Goal: Task Accomplishment & Management: Manage account settings

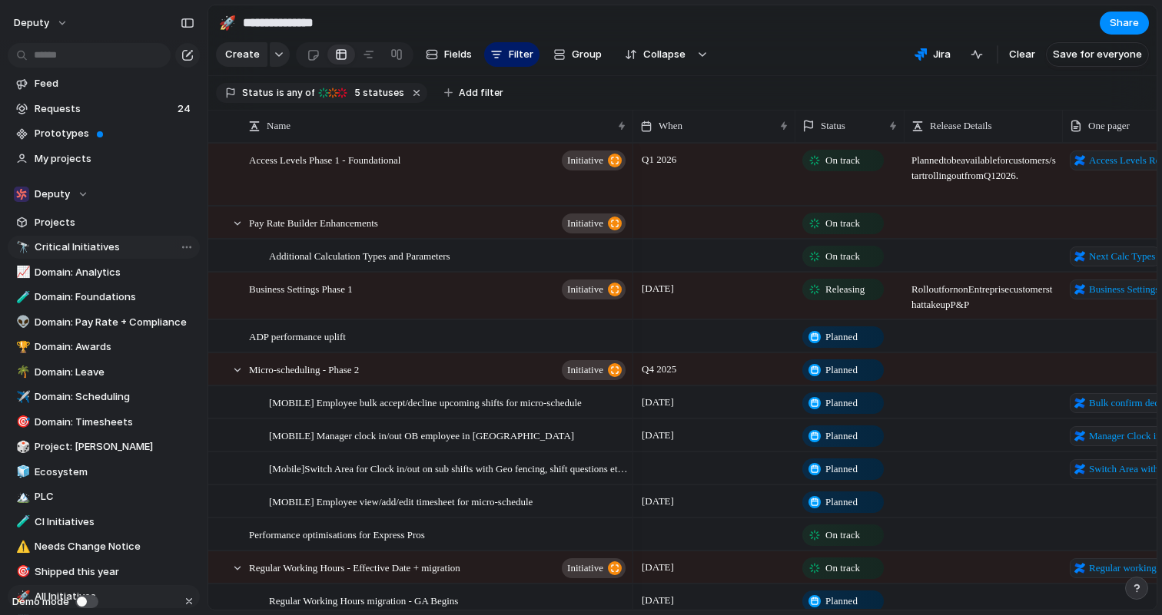
click at [89, 243] on span "Critical Initiatives" at bounding box center [115, 247] width 160 height 15
type input "**********"
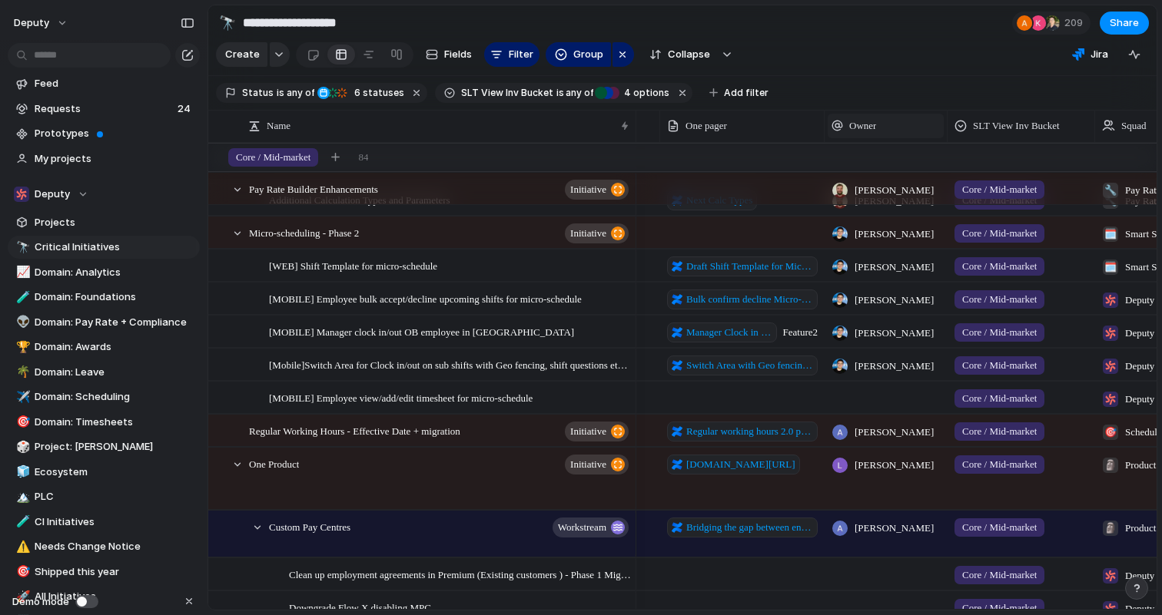
click at [904, 131] on div "Owner" at bounding box center [885, 125] width 108 height 15
click at [904, 131] on div "Modify Hide Sort ascending Sort descending" at bounding box center [581, 307] width 1162 height 615
click at [737, 98] on span "Add filter" at bounding box center [746, 93] width 45 height 14
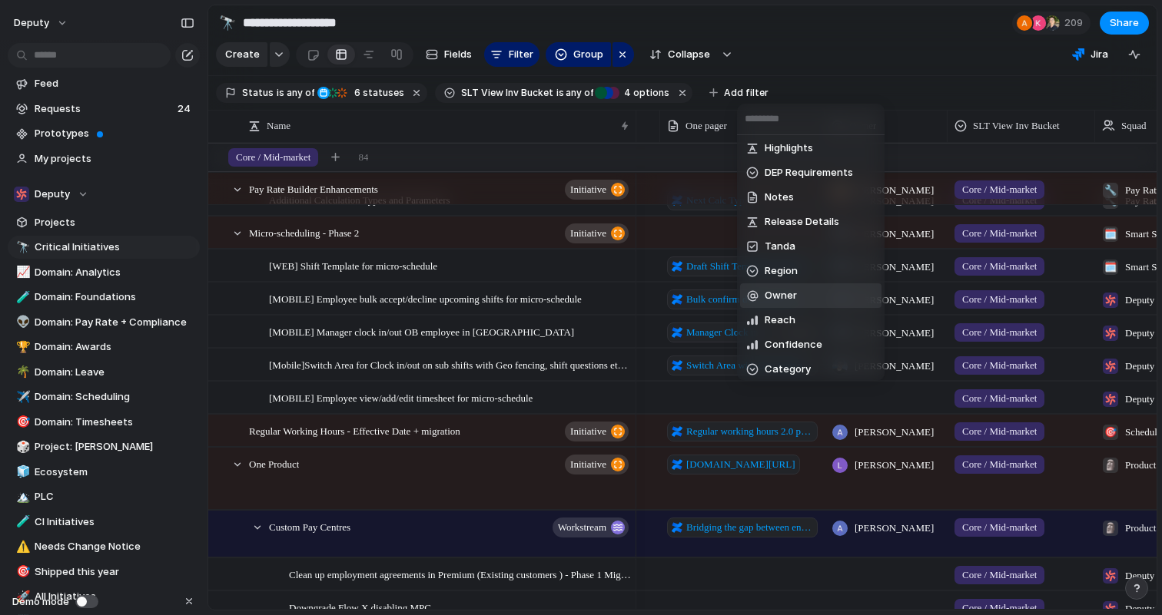
click at [803, 290] on li "Owner" at bounding box center [810, 295] width 141 height 25
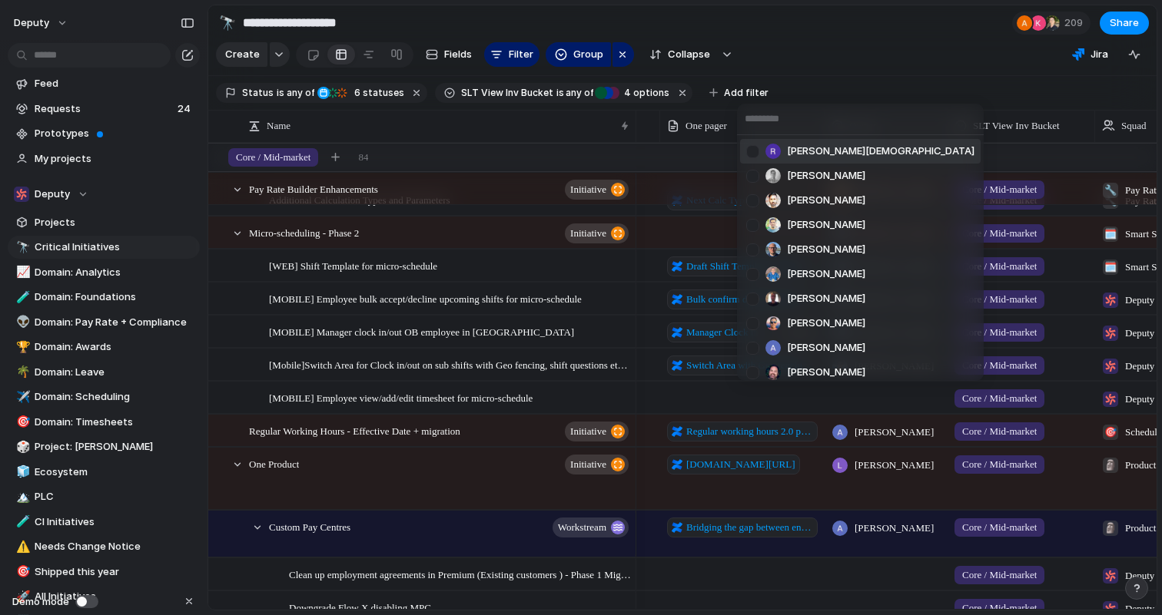
click at [875, 156] on li "[PERSON_NAME][DEMOGRAPHIC_DATA]" at bounding box center [860, 151] width 240 height 25
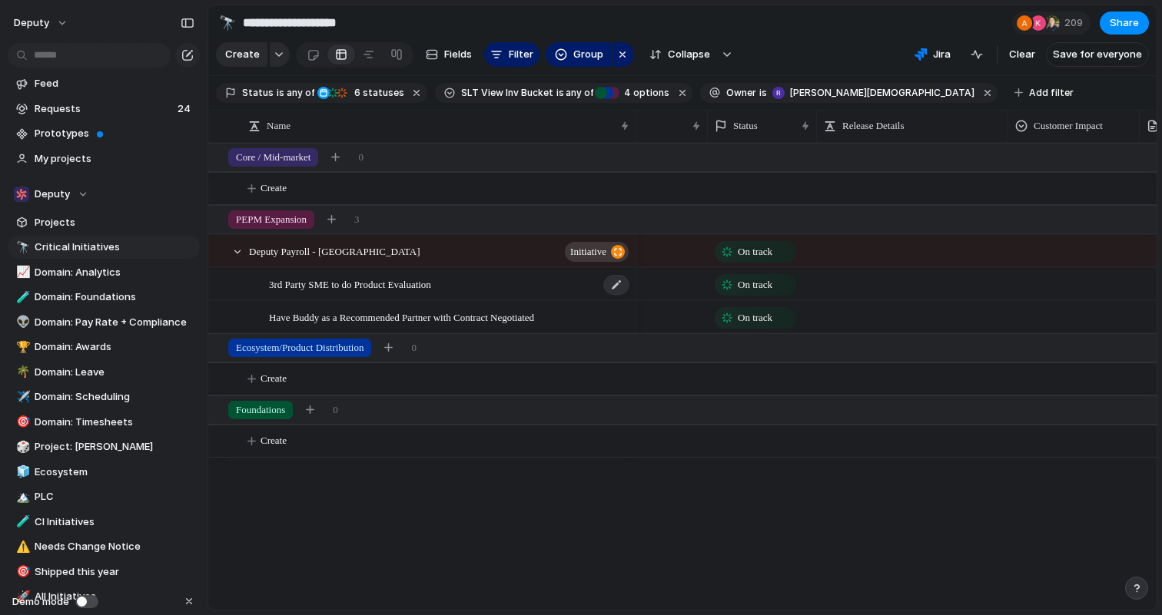
click at [431, 287] on span "3rd Party SME to do Product Evaluation" at bounding box center [350, 284] width 162 height 18
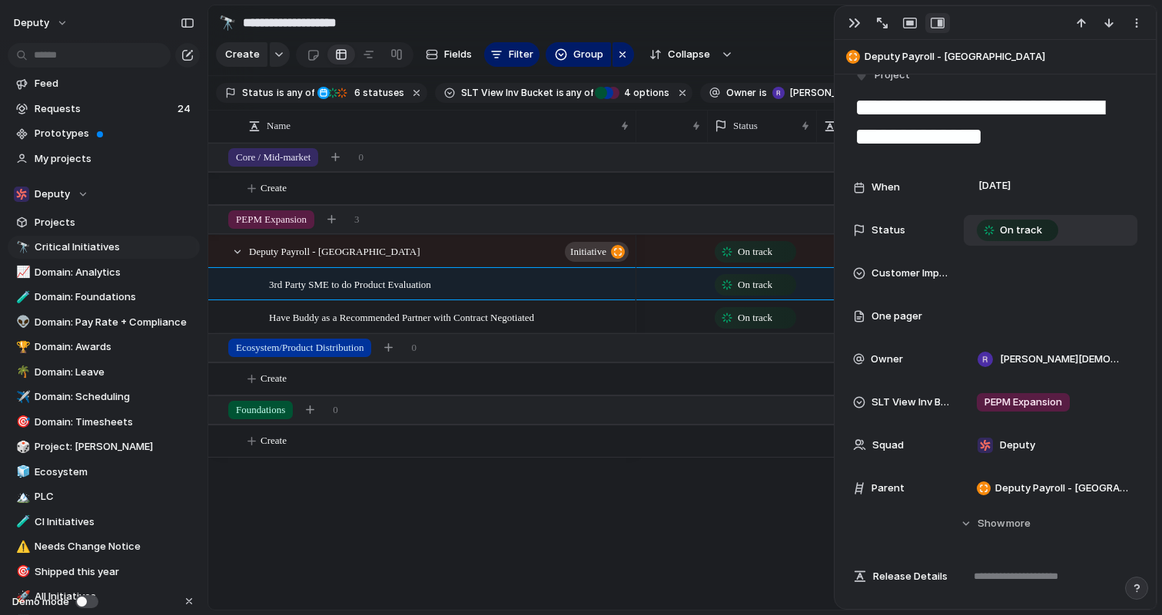
click at [1072, 230] on div "On track" at bounding box center [1050, 230] width 160 height 17
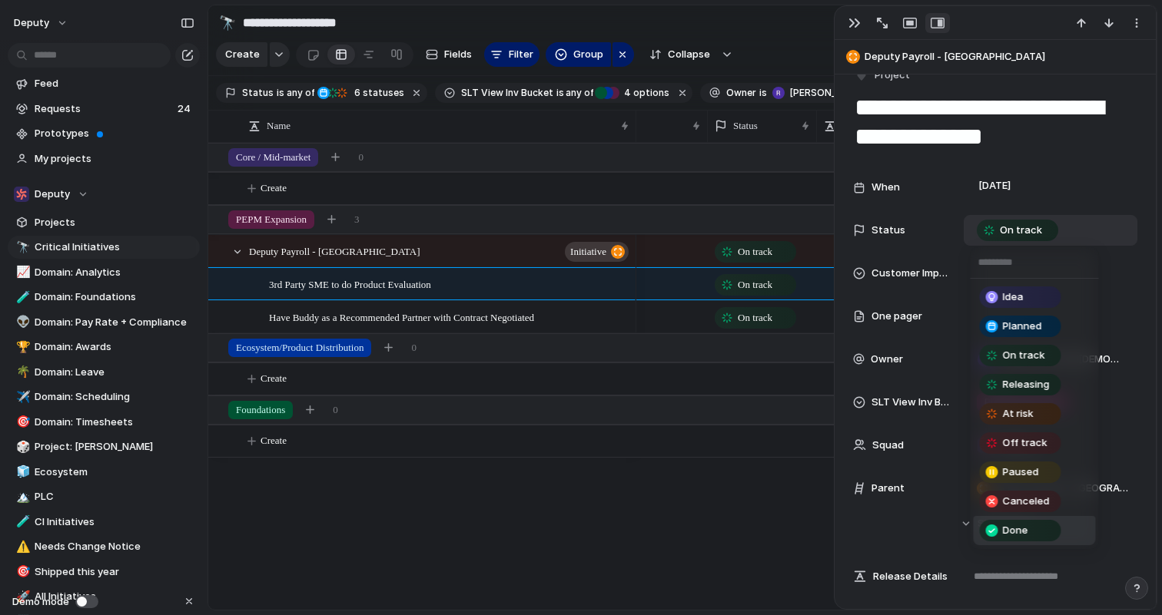
click at [1069, 529] on li "Done" at bounding box center [1034, 530] width 122 height 29
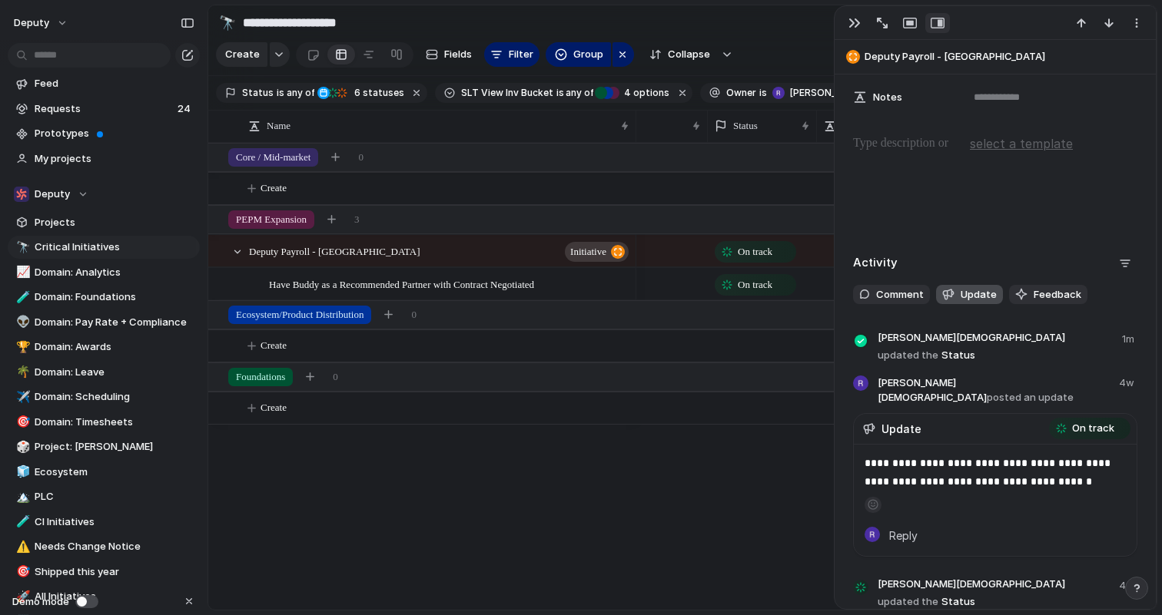
click at [976, 295] on span "Update" at bounding box center [978, 294] width 36 height 15
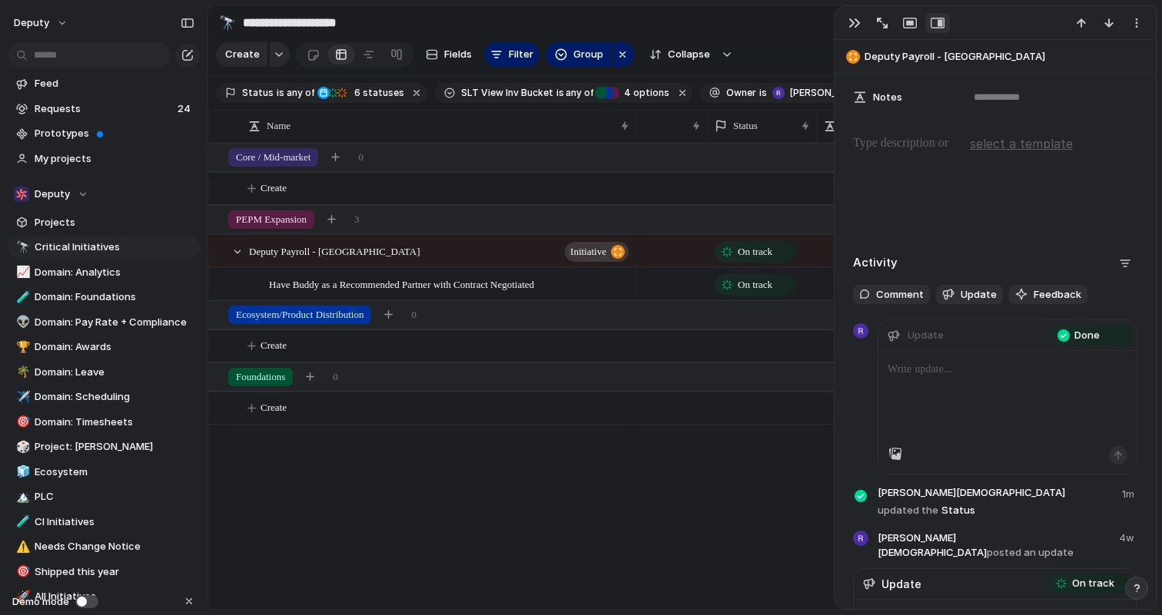
click at [958, 389] on div at bounding box center [1007, 398] width 258 height 95
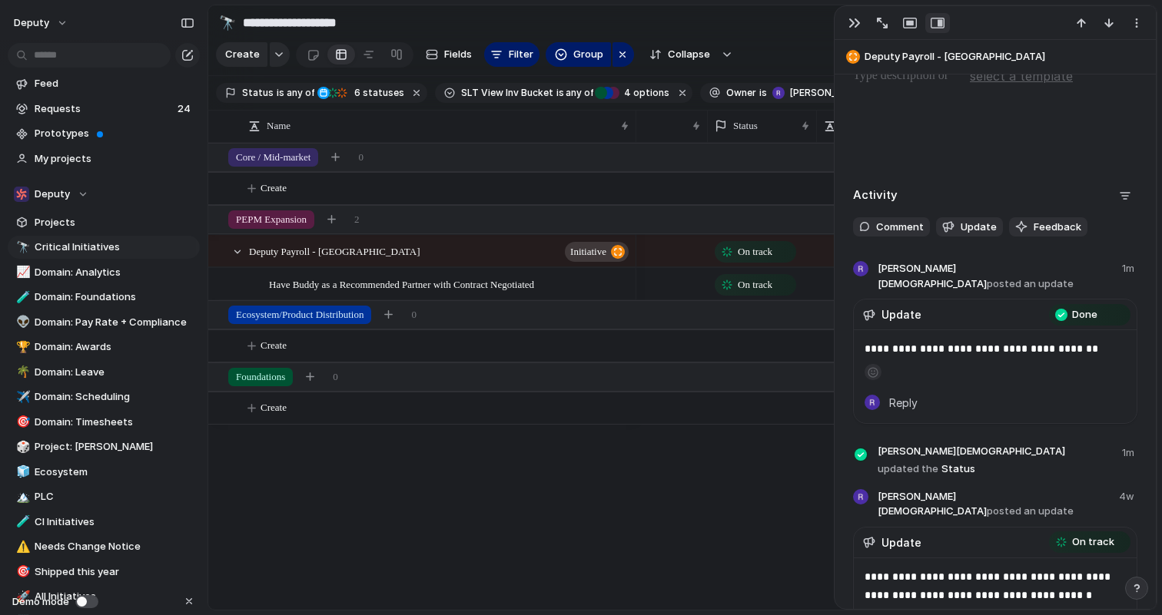
click at [618, 546] on div "Deputy Payroll - UK initiative Have Buddy as a Recommended Partner with Contrac…" at bounding box center [682, 376] width 948 height 467
click at [567, 494] on div "Deputy Payroll - UK initiative Have Buddy as a Recommended Partner with Contrac…" at bounding box center [682, 376] width 948 height 467
click at [819, 286] on div at bounding box center [912, 283] width 191 height 31
click at [534, 286] on span "Have Buddy as a Recommended Partner with Contract Negotiated" at bounding box center [401, 284] width 265 height 18
type textarea "**********"
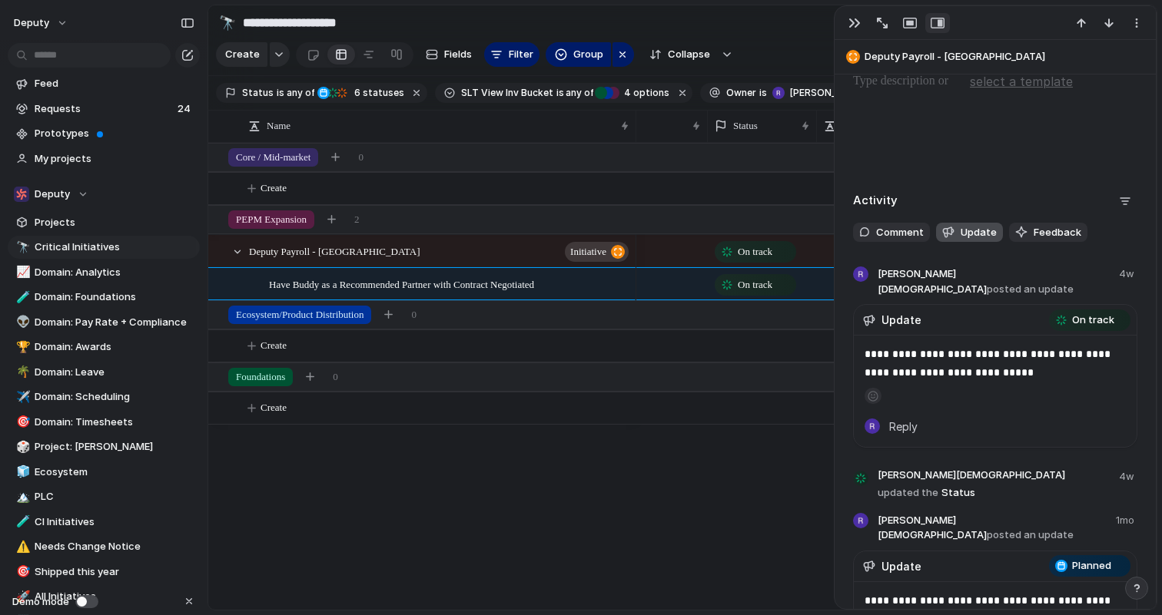
click at [979, 236] on span "Update" at bounding box center [978, 232] width 36 height 15
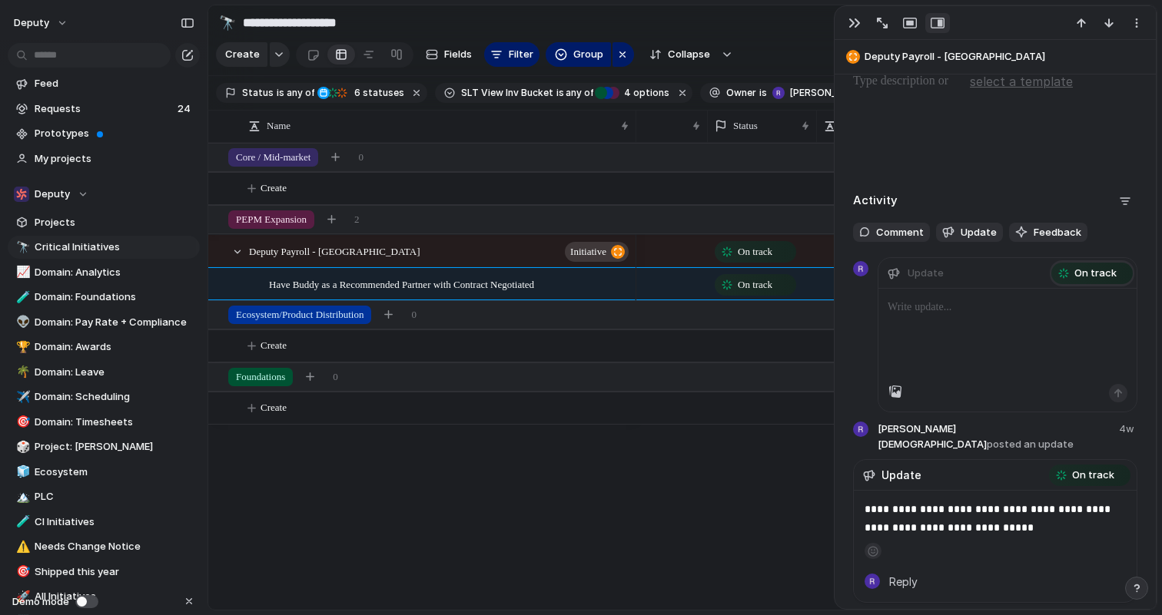
click at [1088, 276] on span "On track" at bounding box center [1095, 273] width 42 height 15
click at [1062, 160] on div "Idea Planned On track Releasing At risk Off track Paused Canceled Done" at bounding box center [581, 307] width 1162 height 615
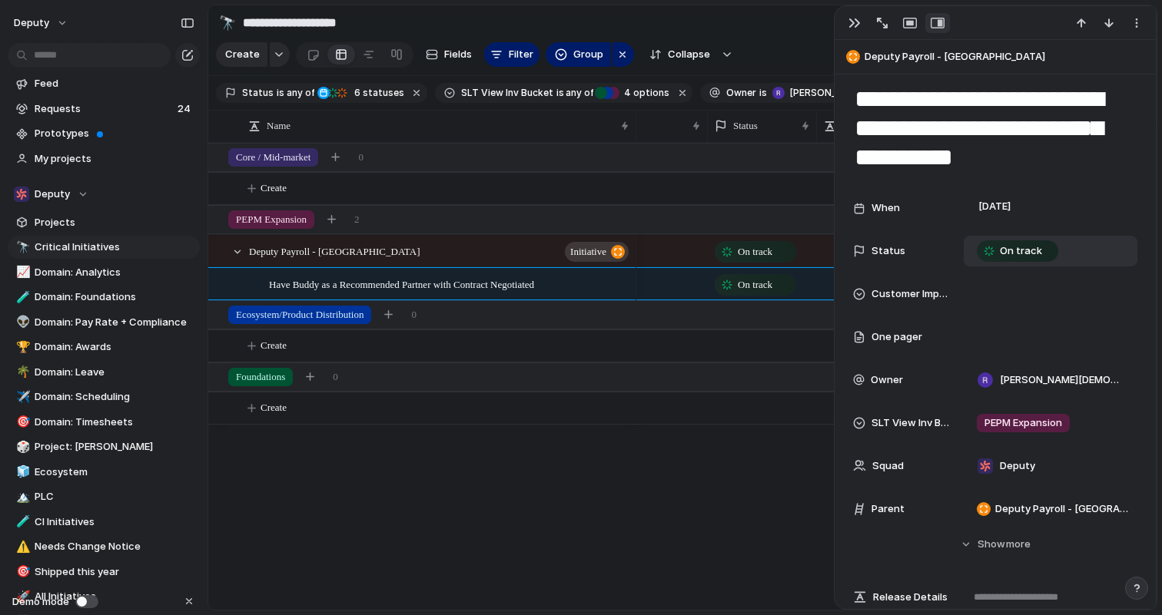
click at [1075, 248] on div "On track" at bounding box center [1050, 251] width 160 height 17
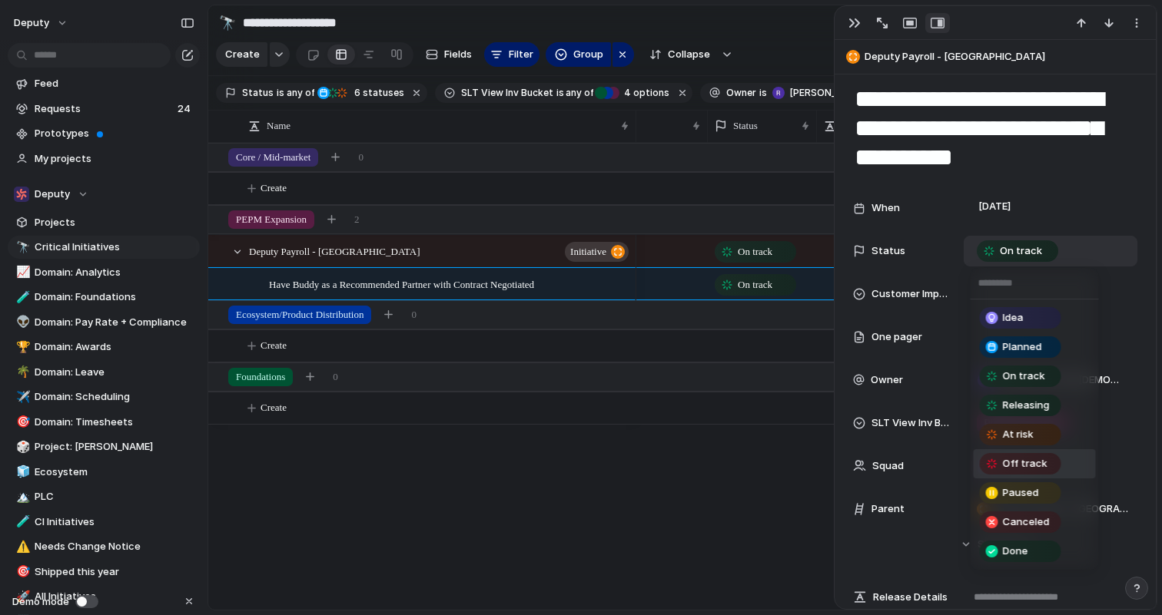
click at [1069, 458] on li "Off track" at bounding box center [1034, 463] width 122 height 29
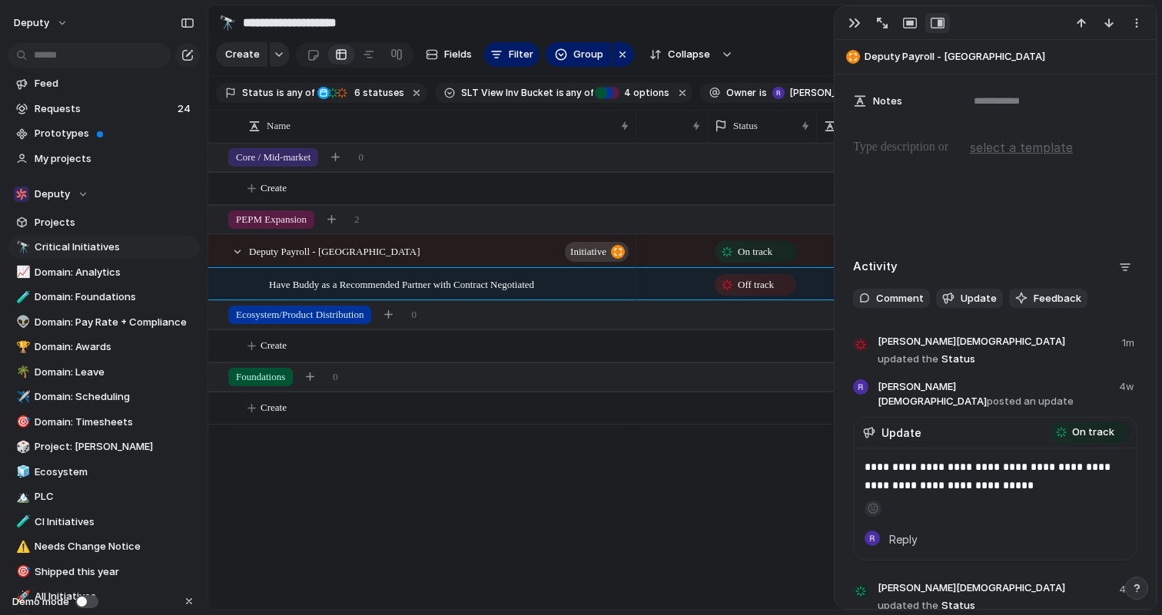
scroll to position [676, 0]
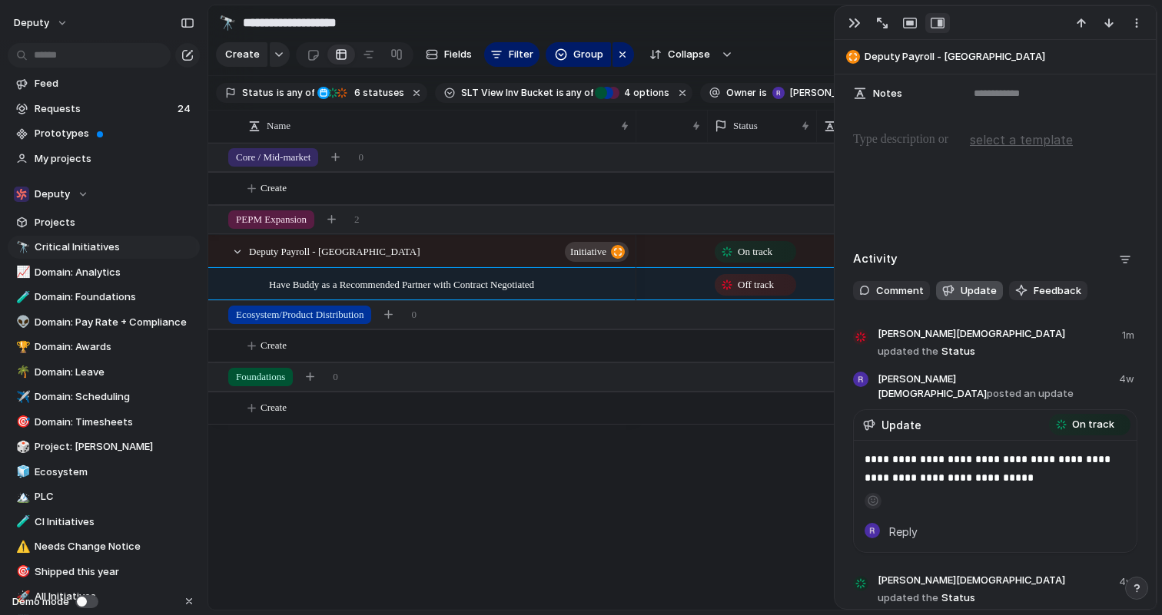
click at [976, 286] on span "Update" at bounding box center [978, 290] width 36 height 15
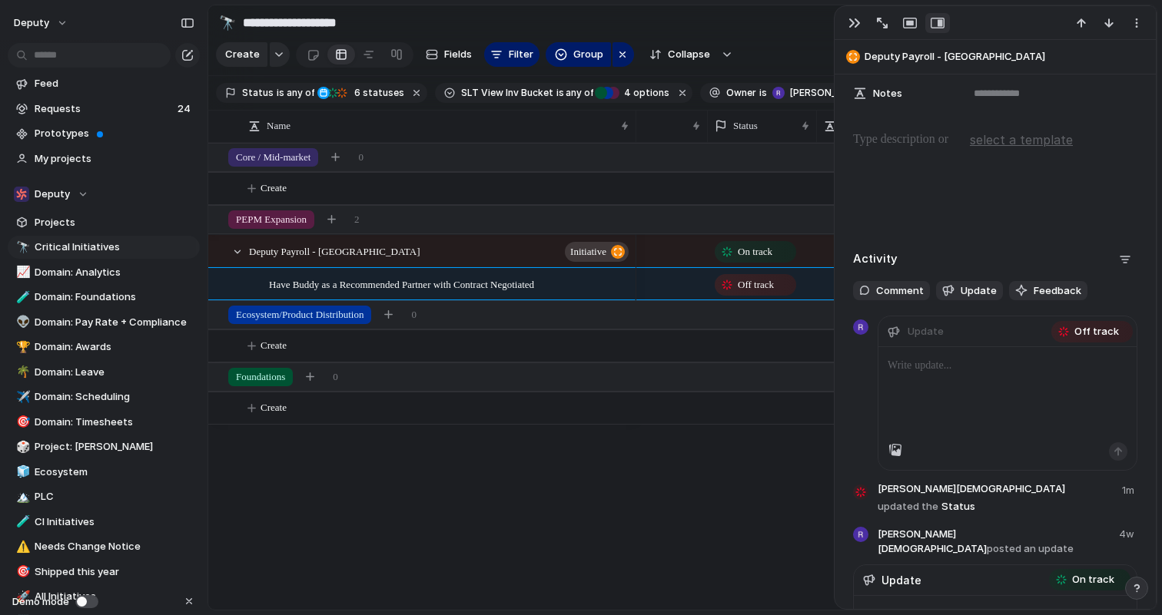
click at [989, 386] on div at bounding box center [1007, 394] width 258 height 95
click at [969, 389] on div at bounding box center [1007, 394] width 258 height 95
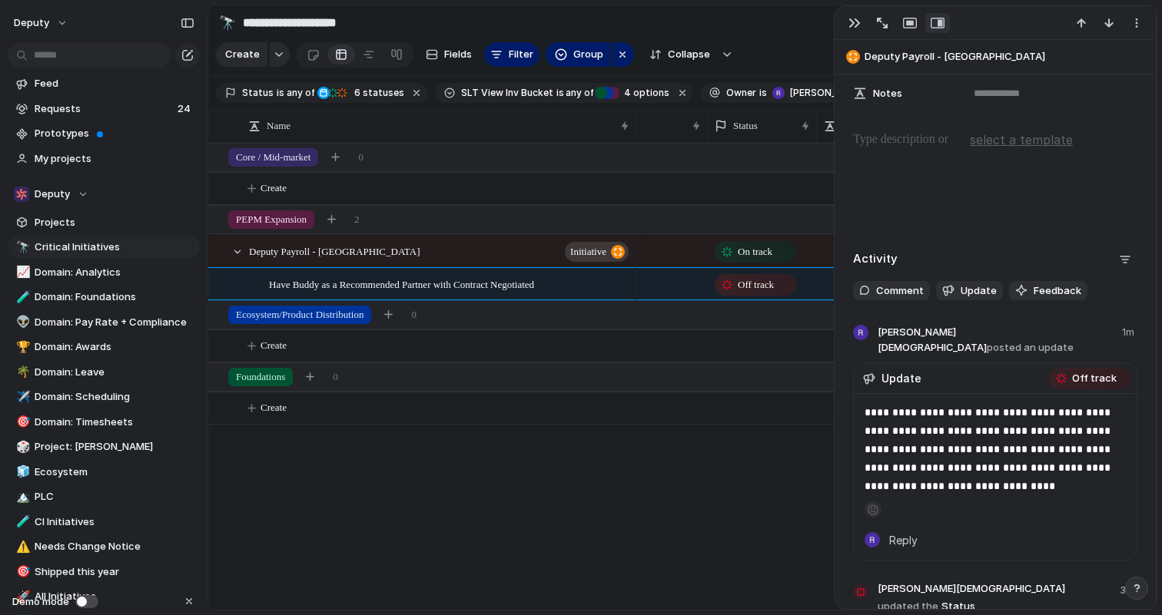
click at [525, 444] on div "Deputy Payroll - UK initiative Have Buddy as a Recommended Partner with Contrac…" at bounding box center [682, 376] width 948 height 467
